Goal: Information Seeking & Learning: Learn about a topic

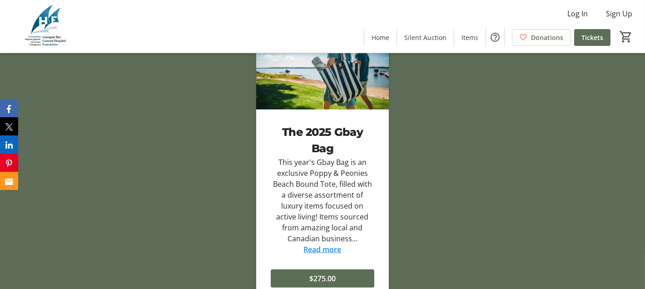
scroll to position [1454, 0]
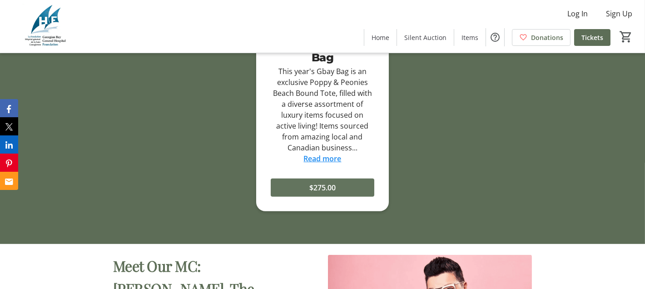
click at [334, 177] on span at bounding box center [323, 188] width 104 height 22
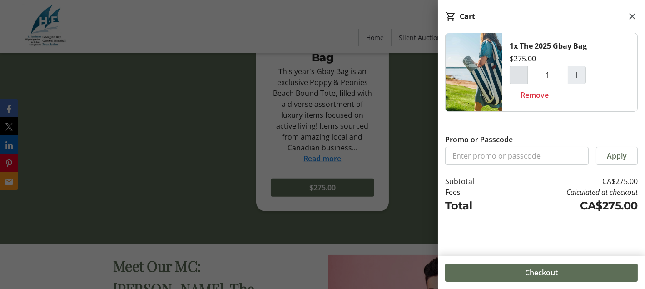
click at [518, 74] on mat-icon "Decrement by one" at bounding box center [519, 75] width 11 height 11
type input "0"
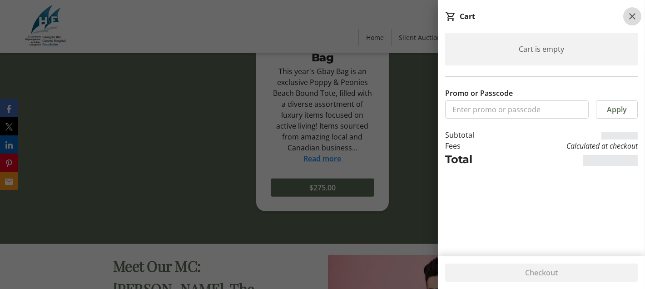
click at [632, 13] on mat-icon at bounding box center [632, 16] width 11 height 11
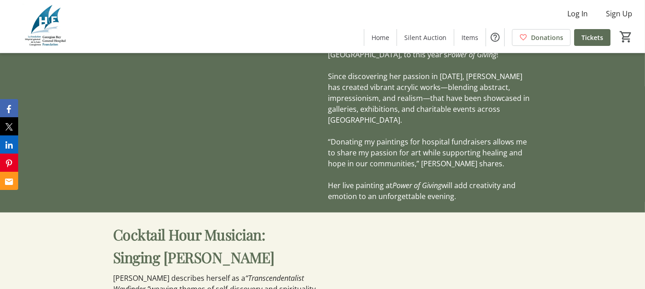
scroll to position [2272, 0]
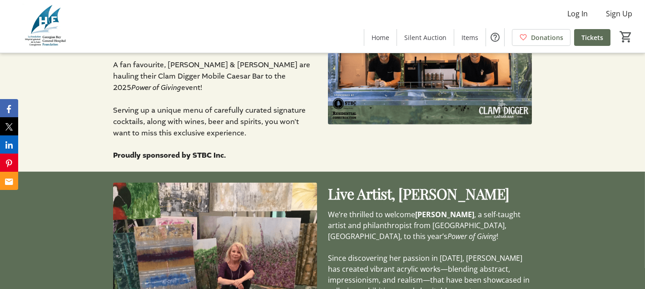
click at [335, 210] on span "We’re thrilled to welcome" at bounding box center [371, 215] width 87 height 10
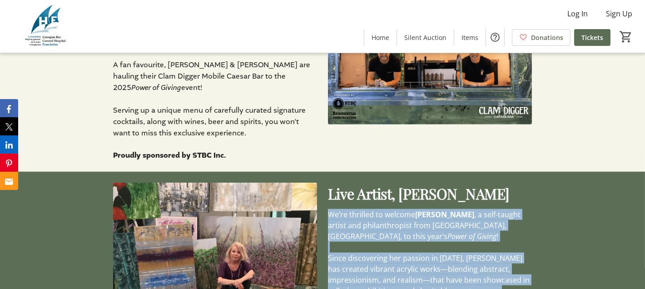
drag, startPoint x: 335, startPoint y: 116, endPoint x: 470, endPoint y: 268, distance: 203.4
copy div "We’re thrilled to welcome [PERSON_NAME] , a self-taught artist and philanthropi…"
drag, startPoint x: 403, startPoint y: 206, endPoint x: 407, endPoint y: 202, distance: 5.8
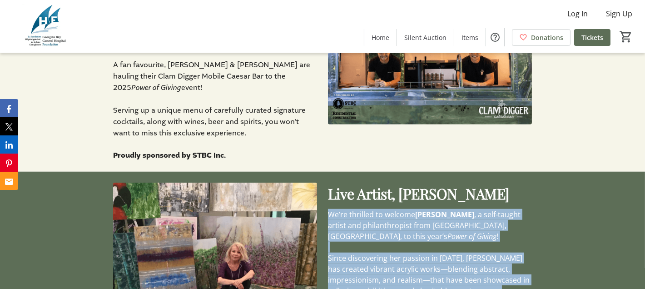
drag, startPoint x: 537, startPoint y: 164, endPoint x: 540, endPoint y: 194, distance: 30.1
click at [539, 172] on div "Live Artist, [PERSON_NAME] We’re thrilled to welcome [PERSON_NAME] , a self-tau…" at bounding box center [322, 283] width 645 height 223
click at [428, 210] on strong "[PERSON_NAME]" at bounding box center [444, 215] width 59 height 10
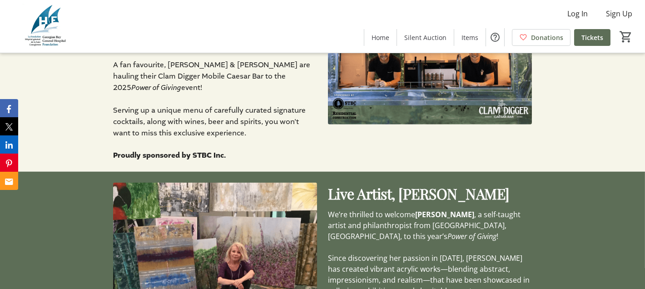
drag, startPoint x: 428, startPoint y: 119, endPoint x: 449, endPoint y: 118, distance: 20.5
click at [449, 210] on strong "[PERSON_NAME]" at bounding box center [444, 215] width 59 height 10
